Goal: Find contact information: Find contact information

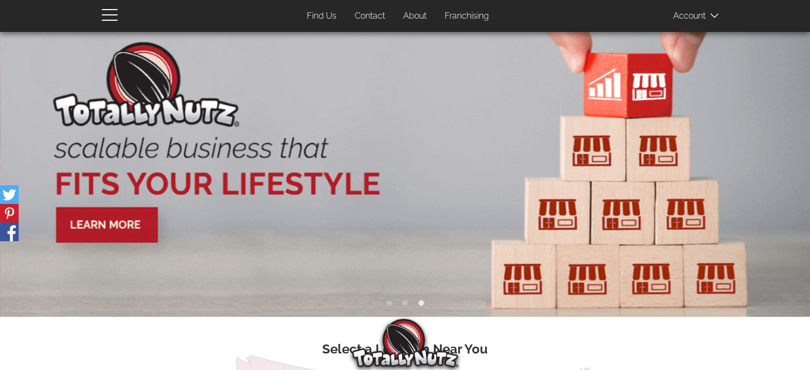
click at [422, 15] on link "About" at bounding box center [414, 16] width 39 height 21
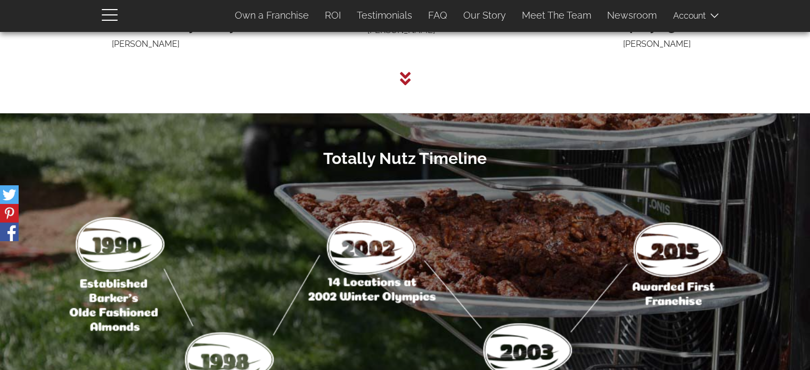
scroll to position [3106, 0]
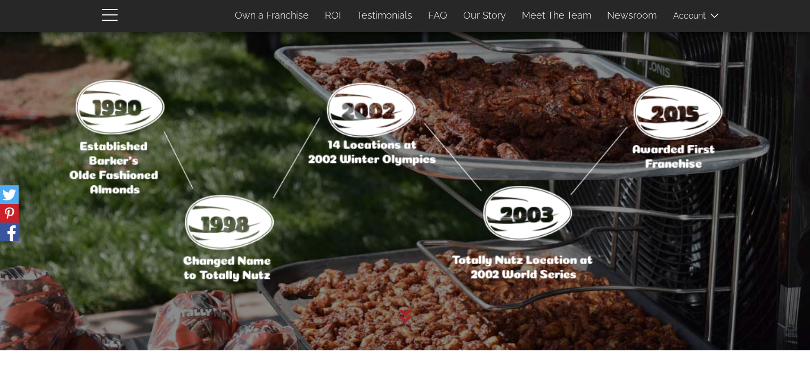
click at [265, 66] on img at bounding box center [405, 170] width 759 height 248
click at [109, 19] on span "button" at bounding box center [112, 14] width 21 height 13
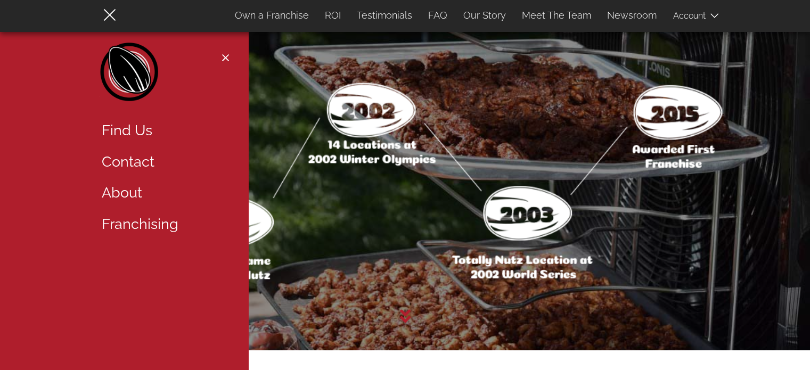
click at [132, 189] on link "About" at bounding box center [163, 192] width 139 height 31
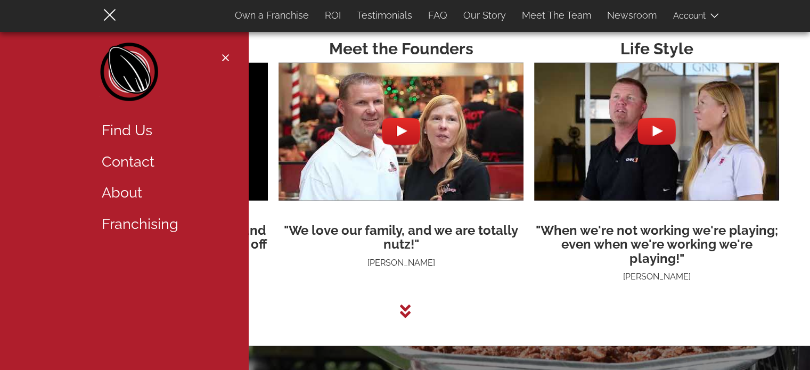
scroll to position [2789, 0]
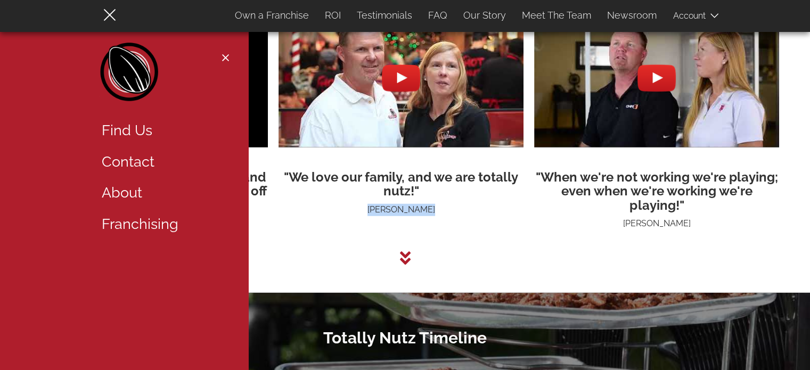
drag, startPoint x: 374, startPoint y: 212, endPoint x: 432, endPoint y: 213, distance: 57.5
click at [432, 213] on center "Meet the Founders "We love our family, and we are totally nutz!" [PERSON_NAME]" at bounding box center [401, 101] width 245 height 229
copy span "[PERSON_NAME]"
click at [129, 161] on link "Contact" at bounding box center [163, 161] width 139 height 31
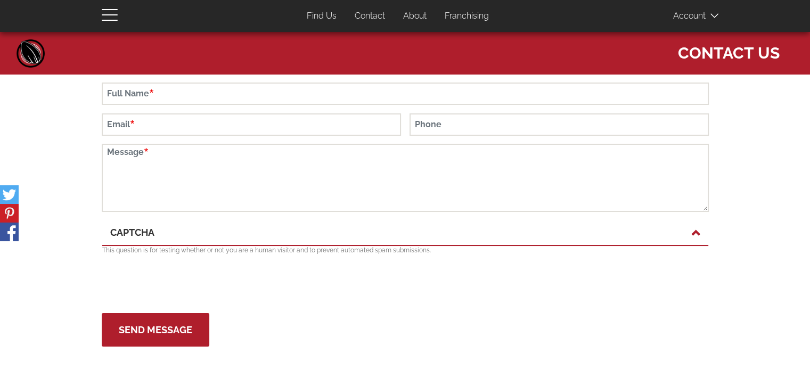
click at [89, 191] on div "Close navigation Main navigation Home Top Menu (Pages) Find Us Contact About Fr…" at bounding box center [405, 193] width 810 height 323
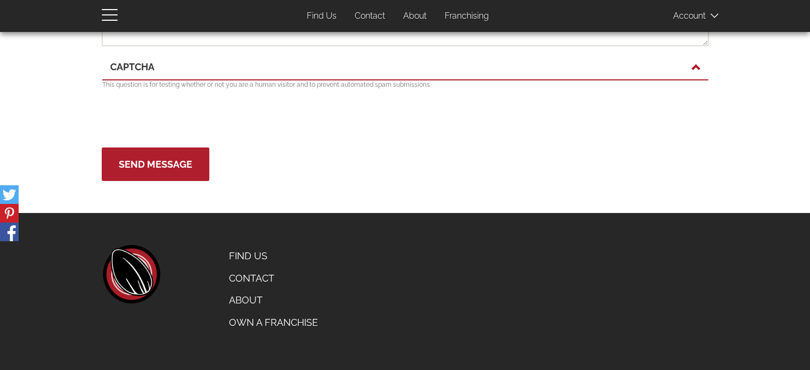
click at [246, 295] on link "About" at bounding box center [273, 300] width 105 height 22
